Goal: Navigation & Orientation: Understand site structure

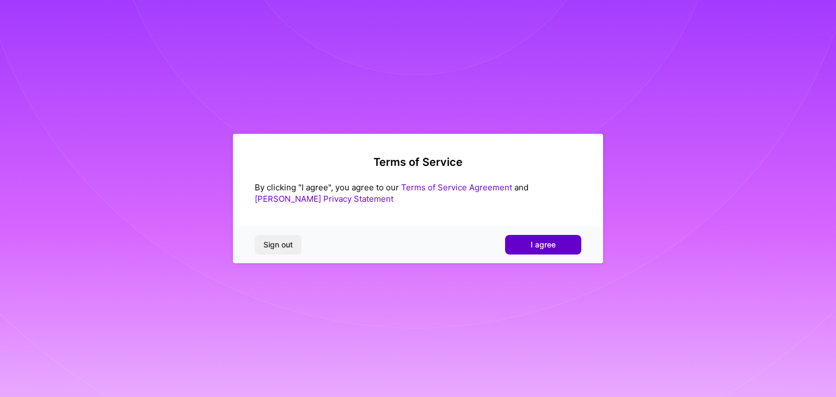
click at [506, 249] on button "I agree" at bounding box center [543, 245] width 76 height 20
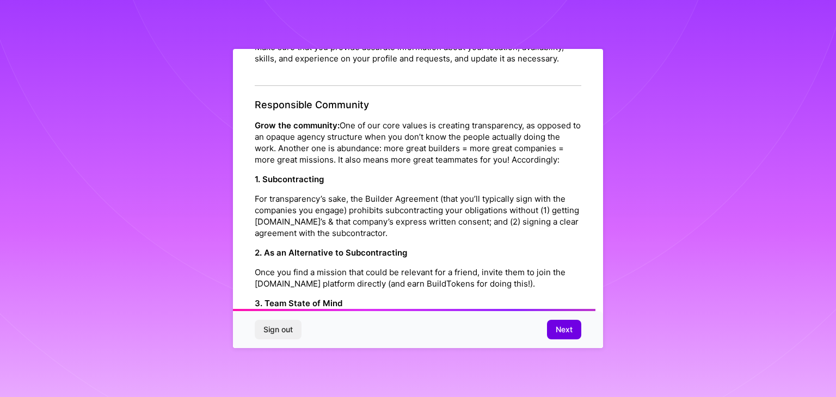
scroll to position [1243, 0]
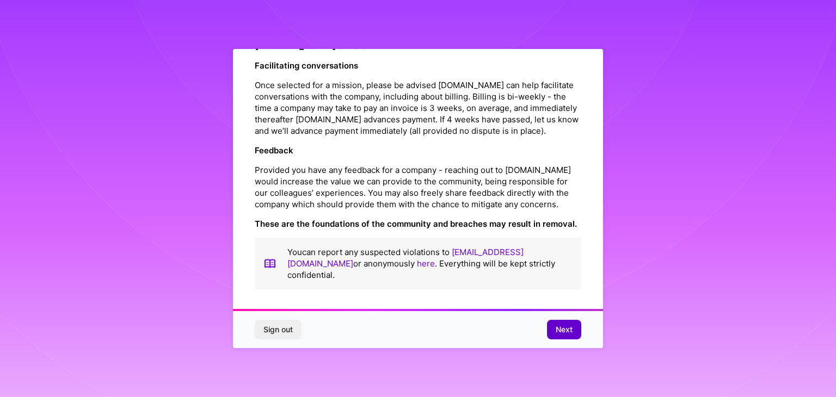
click at [562, 332] on span "Next" at bounding box center [564, 329] width 17 height 11
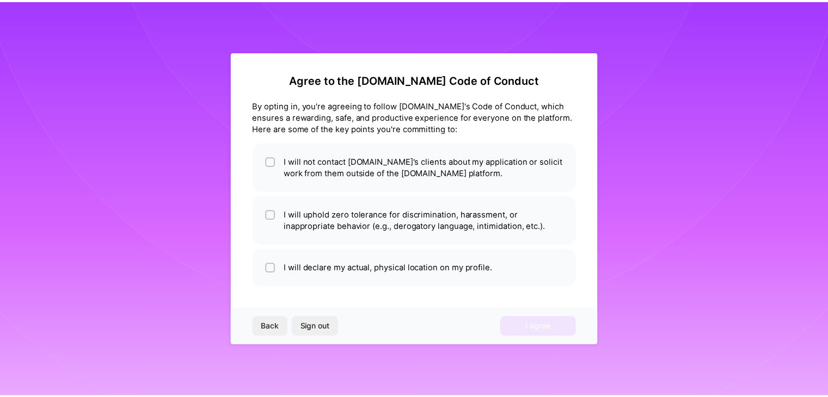
scroll to position [0, 0]
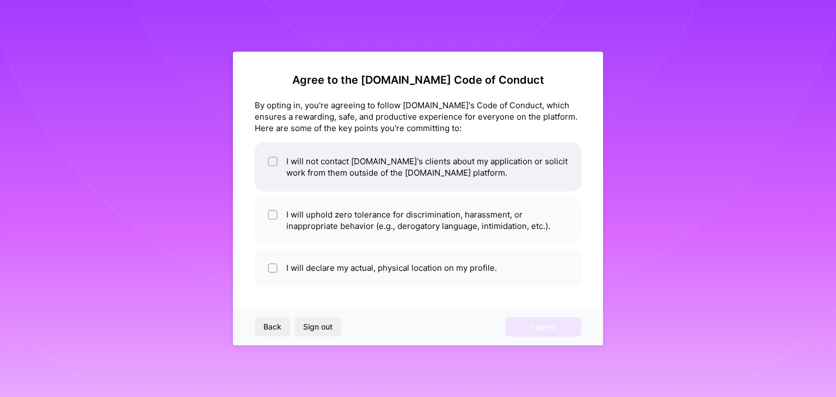
click at [267, 159] on li "I will not contact [DOMAIN_NAME]'s clients about my application or solicit work…" at bounding box center [418, 167] width 327 height 49
checkbox input "true"
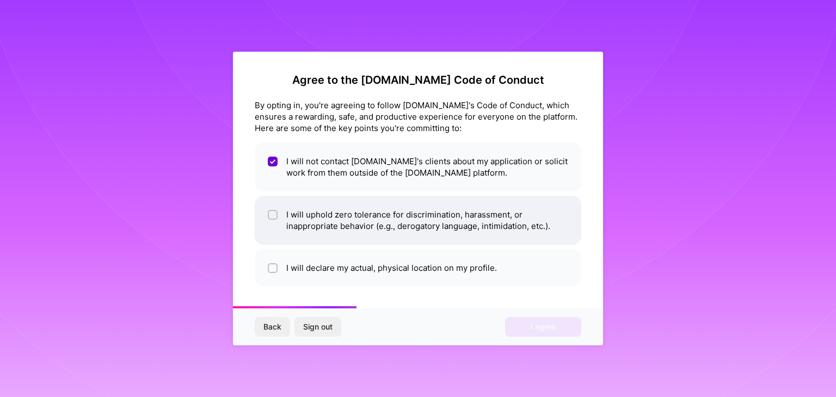
click at [271, 217] on input "checkbox" at bounding box center [274, 216] width 8 height 8
checkbox input "true"
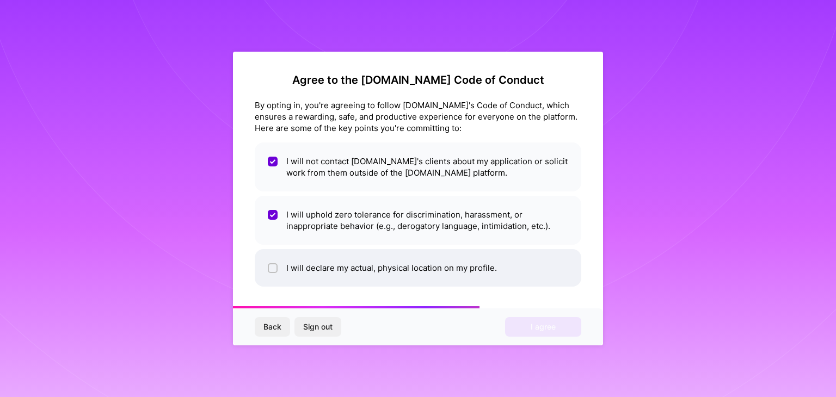
click at [273, 271] on input "checkbox" at bounding box center [274, 269] width 8 height 8
checkbox input "true"
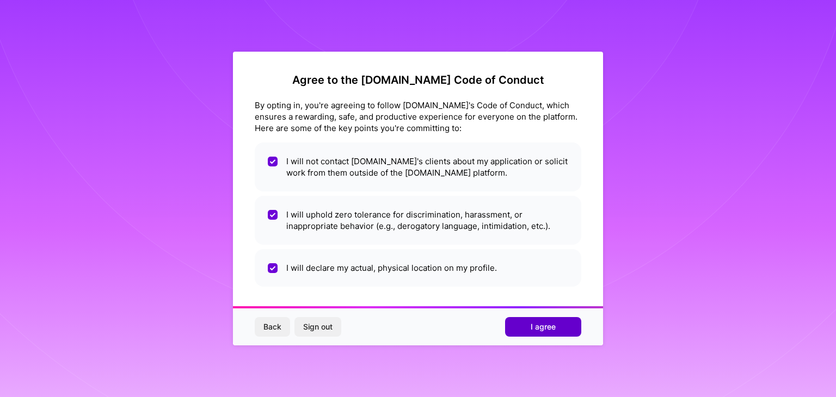
click at [520, 327] on button "I agree" at bounding box center [543, 327] width 76 height 20
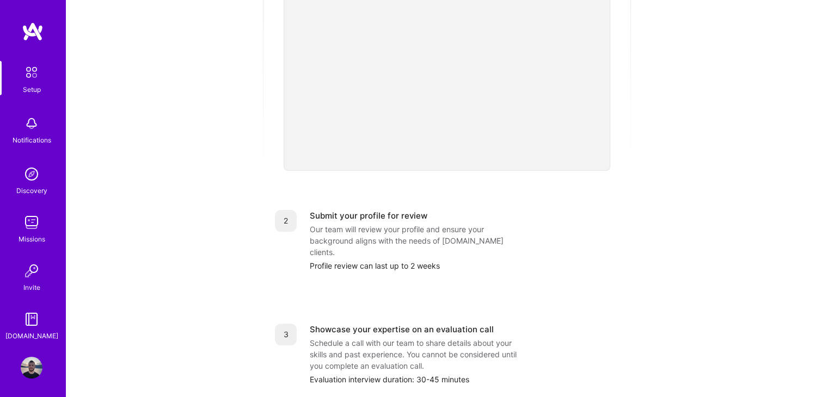
scroll to position [430, 0]
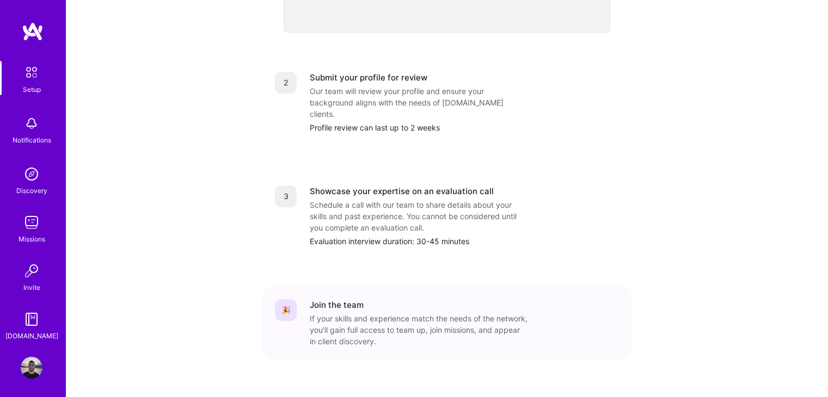
drag, startPoint x: 176, startPoint y: 217, endPoint x: 182, endPoint y: 262, distance: 45.7
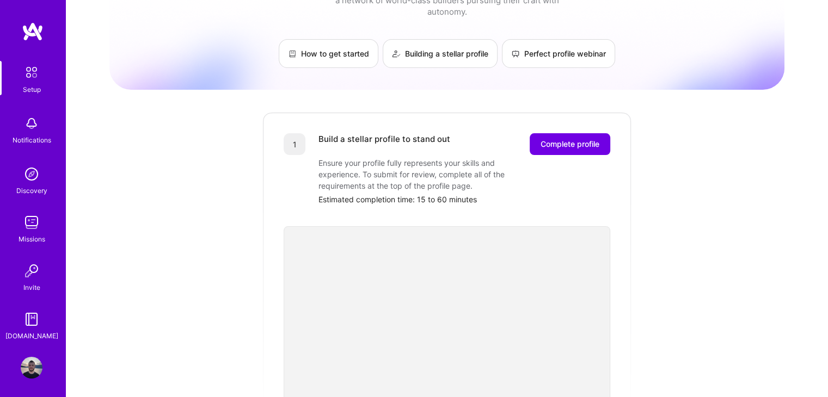
scroll to position [48, 0]
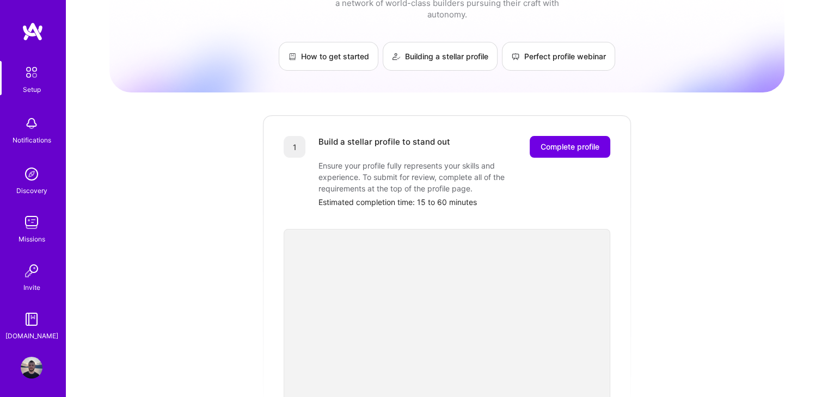
click at [29, 176] on img at bounding box center [32, 174] width 22 height 22
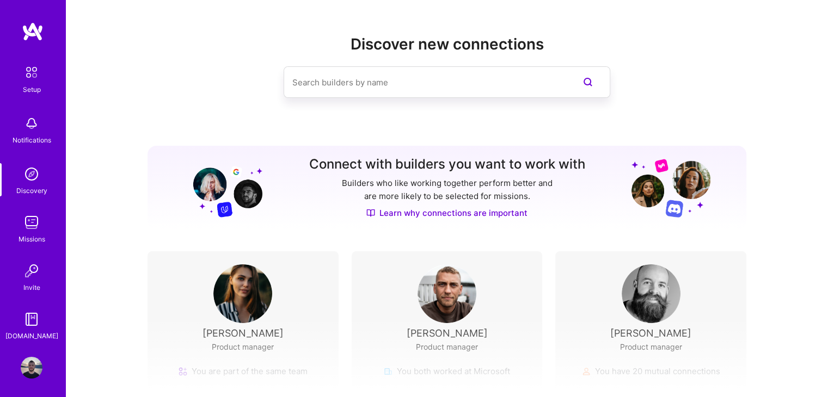
click at [27, 77] on img at bounding box center [31, 72] width 23 height 23
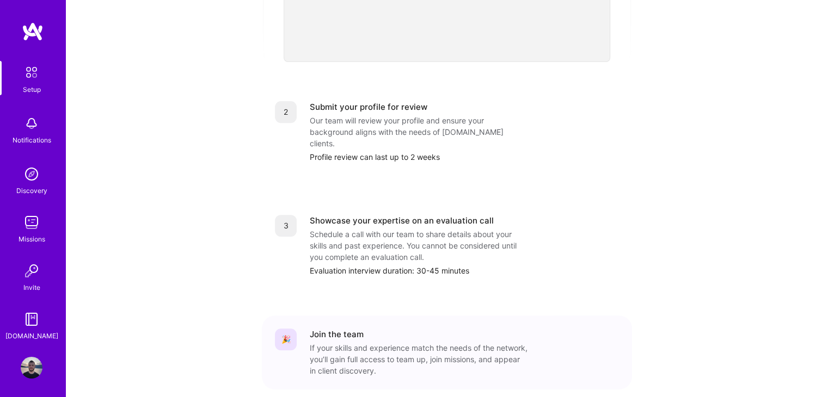
scroll to position [375, 0]
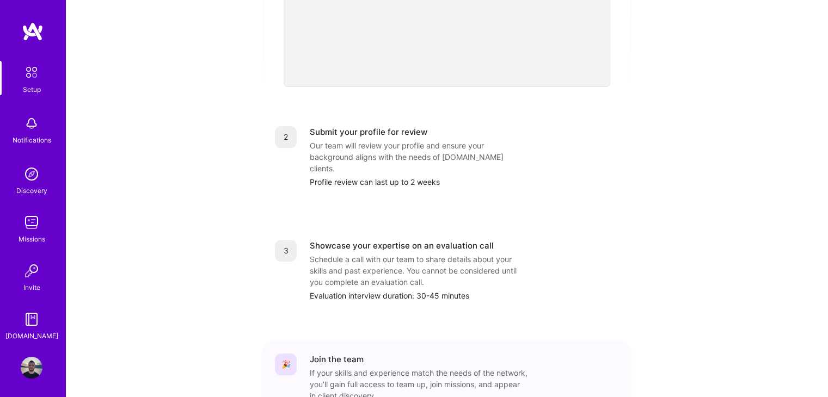
click at [25, 272] on img at bounding box center [32, 271] width 22 height 22
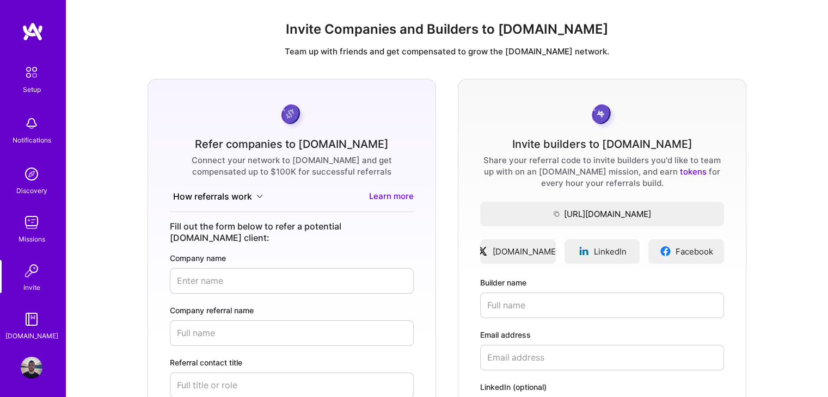
click at [33, 184] on img at bounding box center [32, 174] width 22 height 22
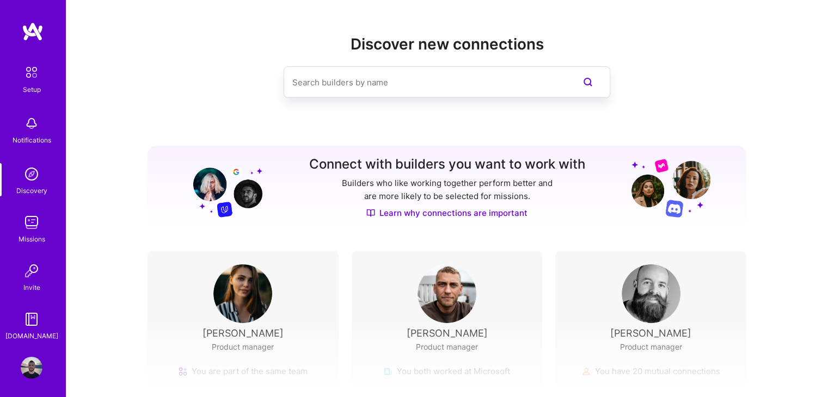
click at [26, 370] on img at bounding box center [32, 368] width 22 height 22
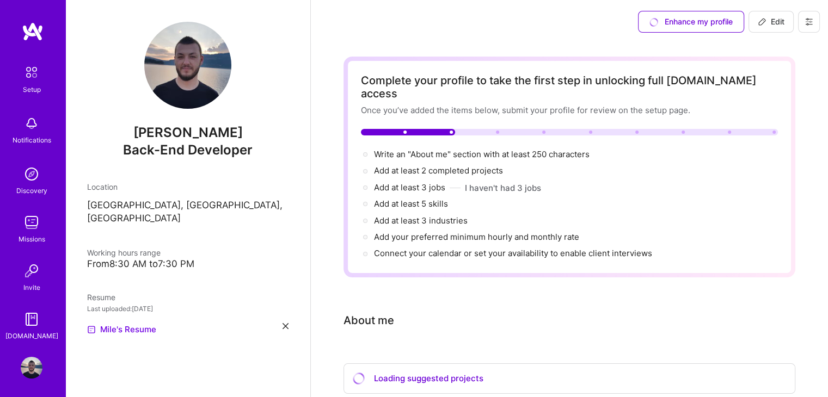
click at [801, 25] on button at bounding box center [809, 22] width 22 height 22
click at [793, 96] on button "Log Out" at bounding box center [779, 102] width 82 height 28
